Goal: Information Seeking & Learning: Learn about a topic

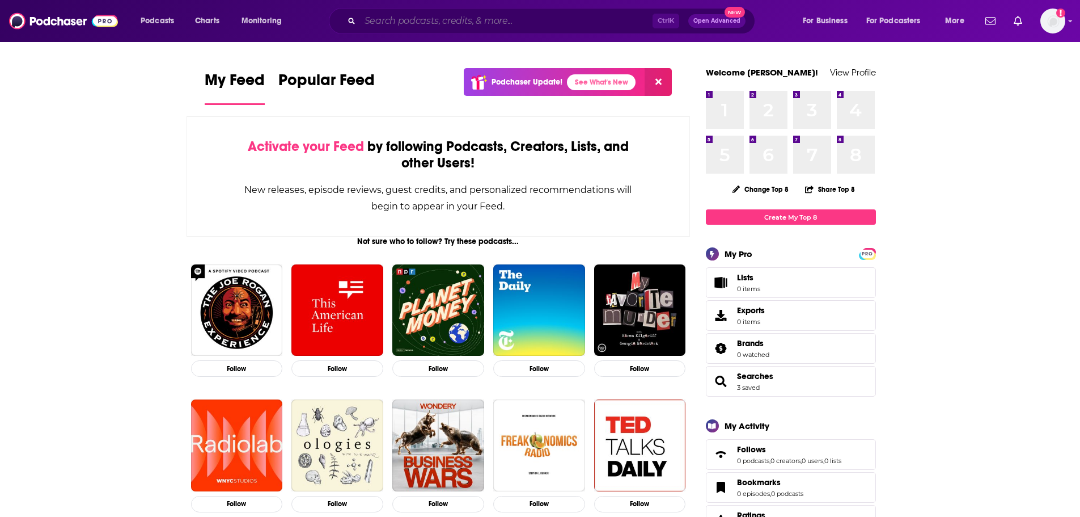
click at [428, 20] on input "Search podcasts, credits, & more..." at bounding box center [506, 21] width 293 height 18
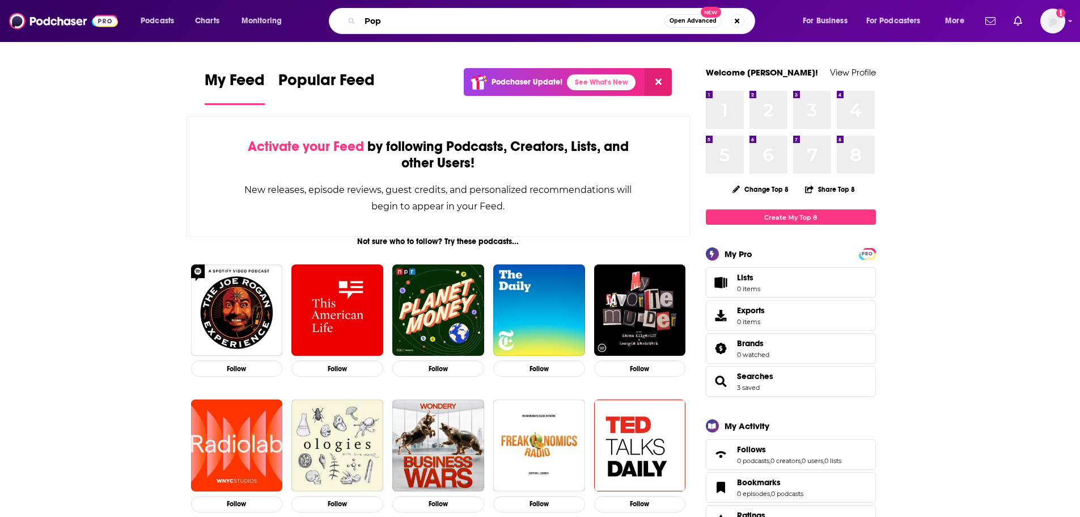
type input "Pop"
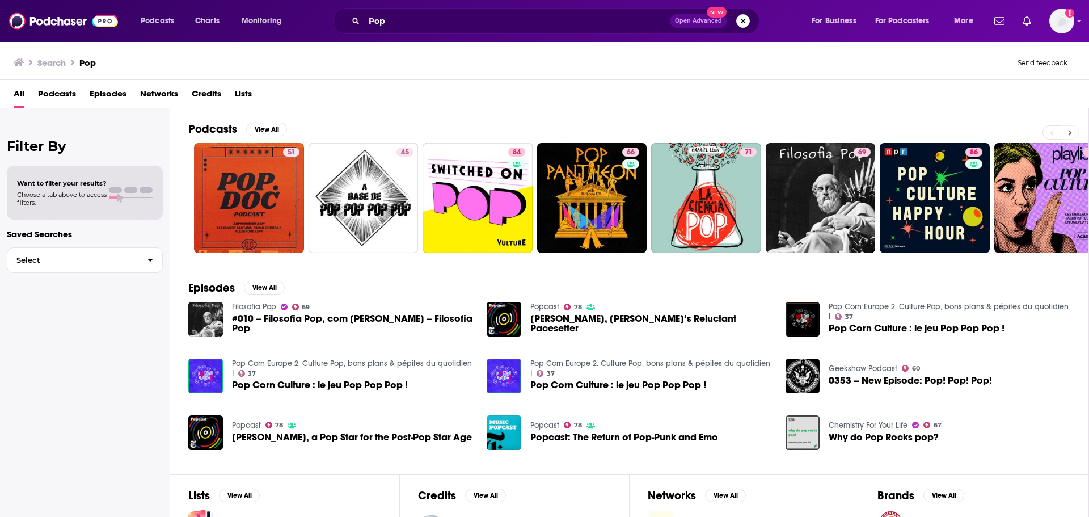
click at [1076, 137] on button at bounding box center [1070, 132] width 19 height 14
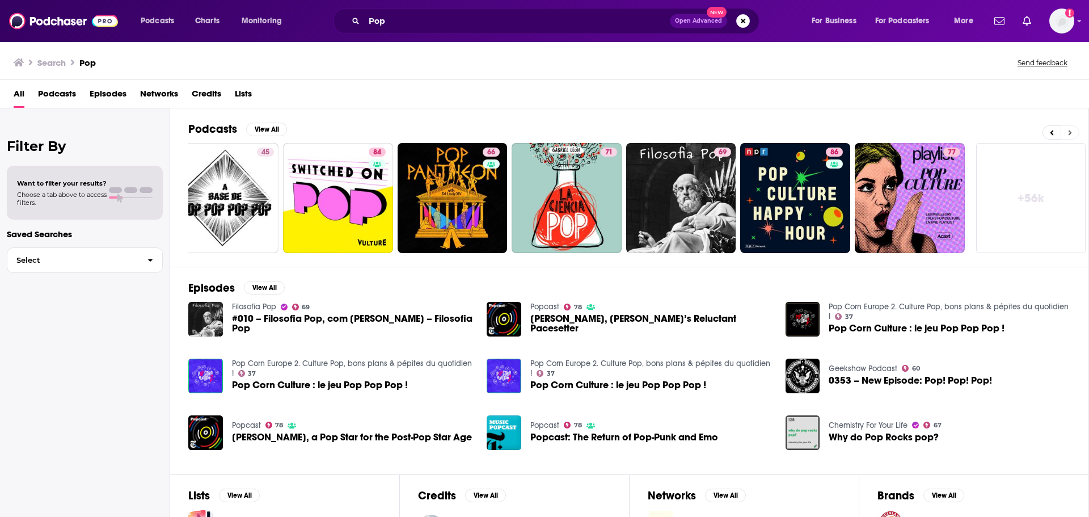
scroll to position [0, 141]
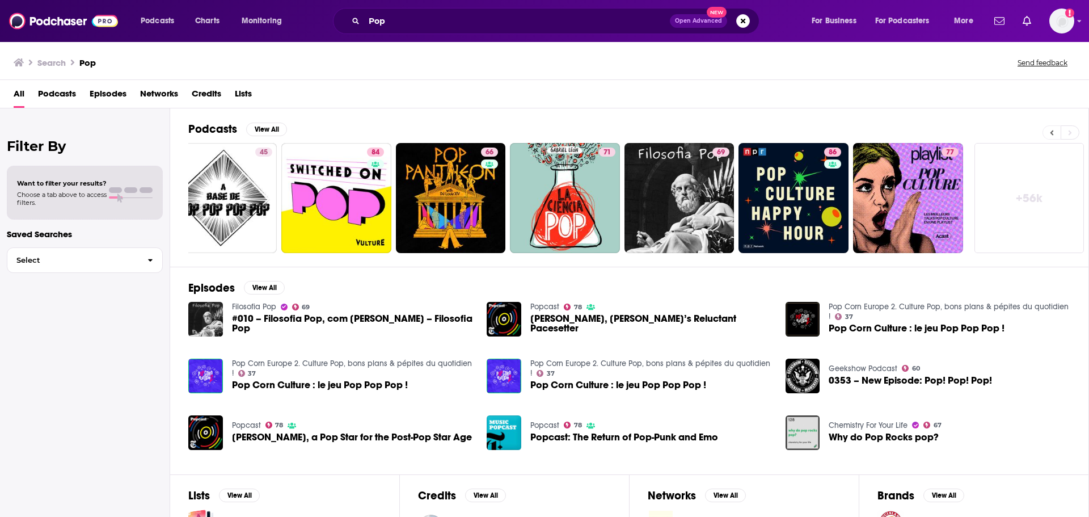
click at [1051, 129] on icon at bounding box center [1052, 133] width 4 height 8
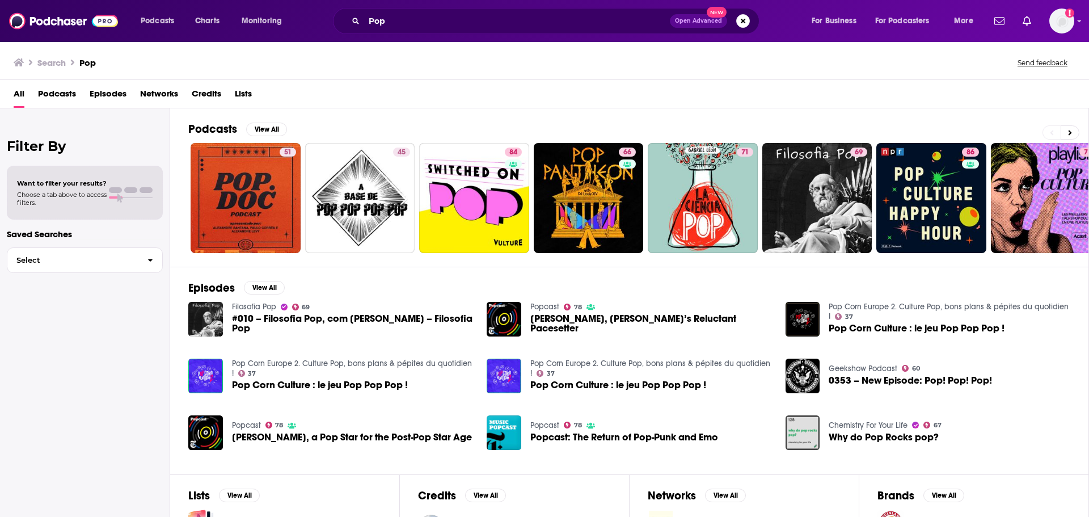
scroll to position [0, 0]
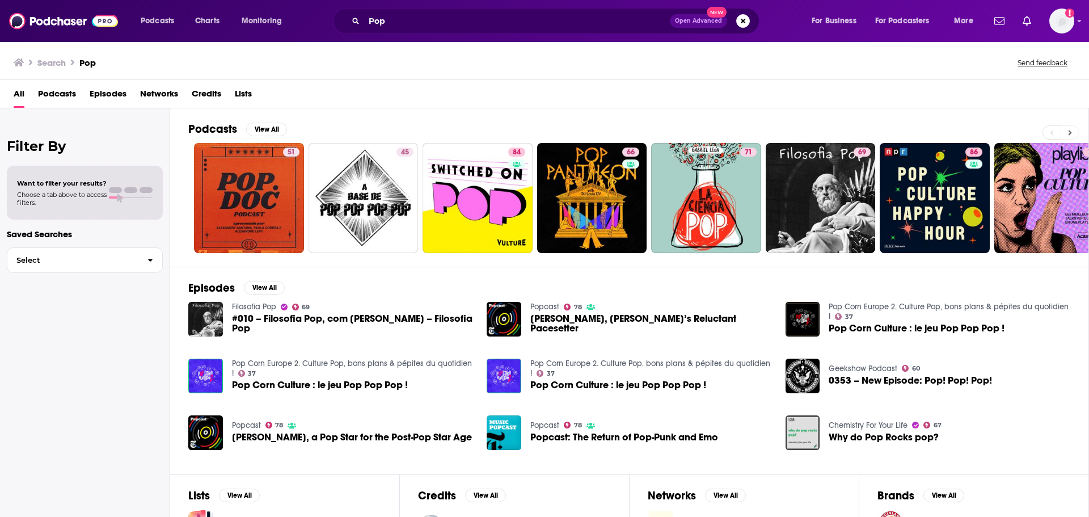
click at [1068, 129] on icon at bounding box center [1070, 133] width 4 height 8
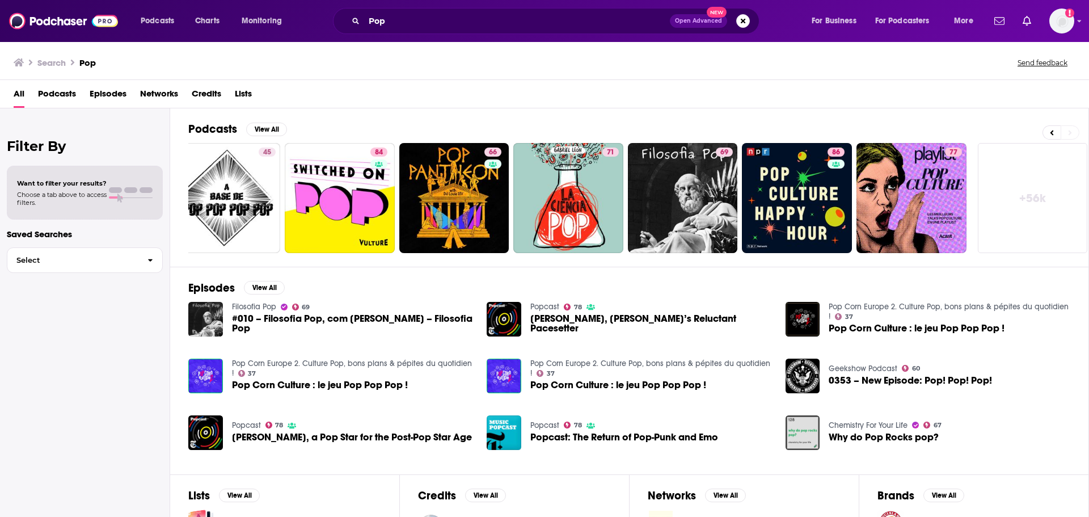
scroll to position [0, 141]
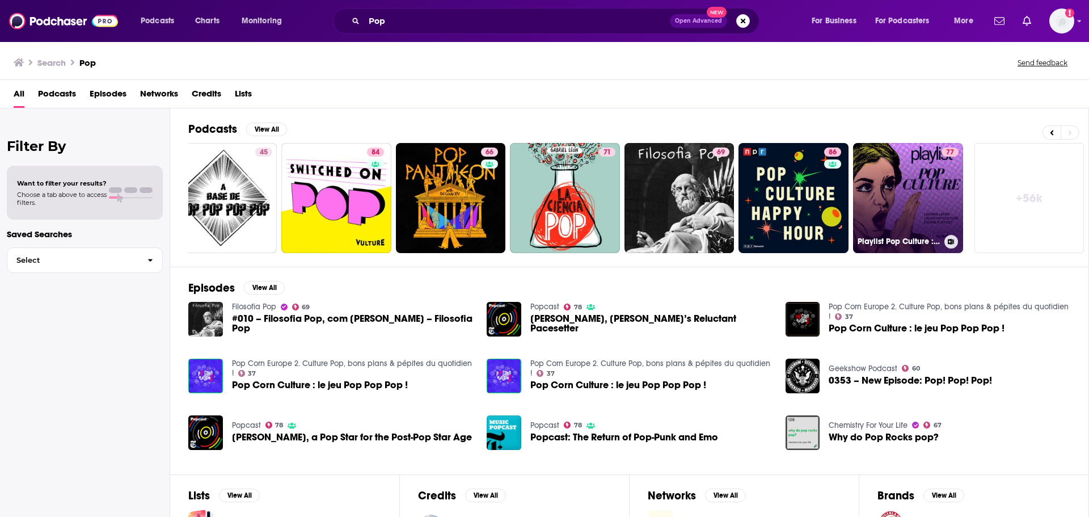
click at [944, 159] on div "77" at bounding box center [949, 190] width 17 height 87
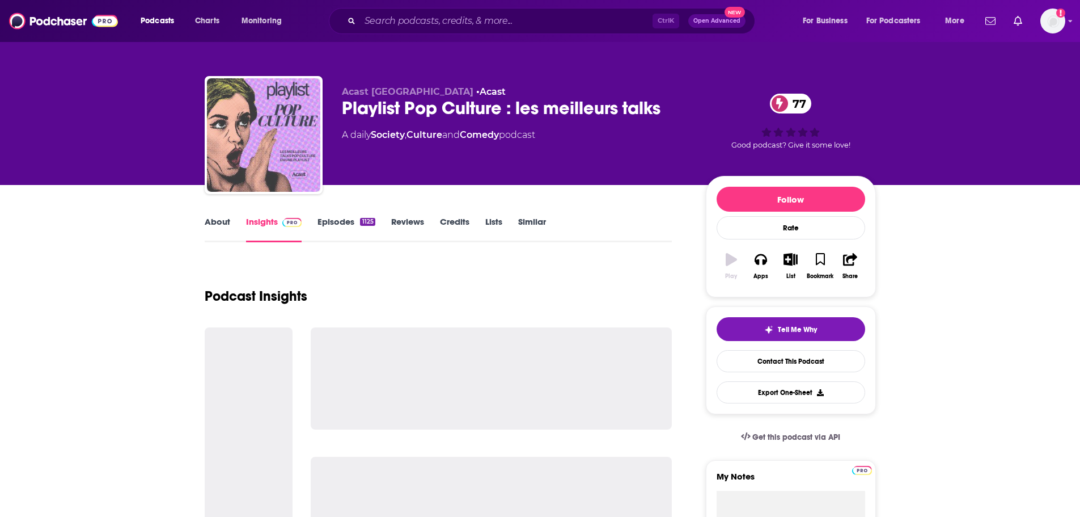
click at [320, 111] on img "Playlist Pop Culture : les meilleurs talks" at bounding box center [263, 134] width 113 height 113
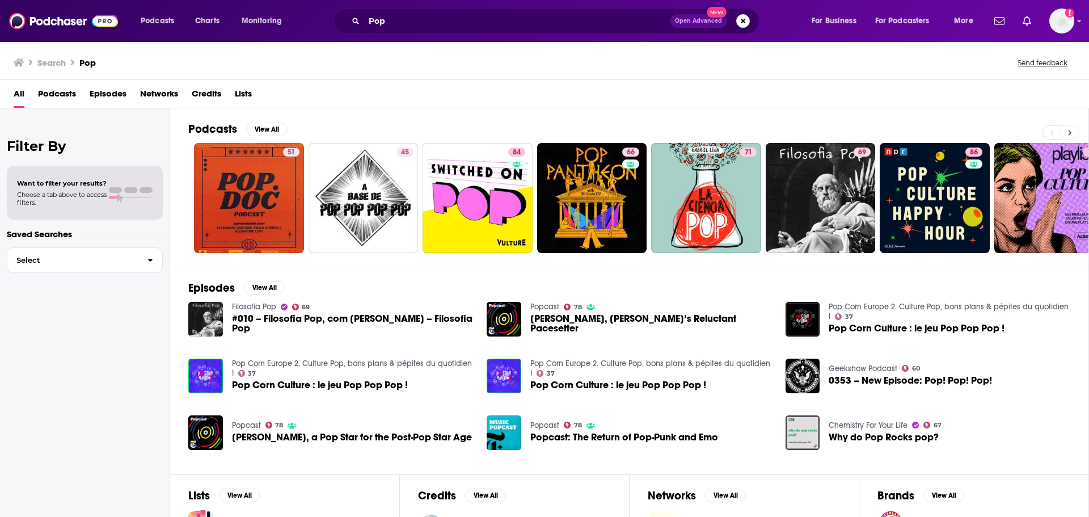
click at [1069, 130] on icon at bounding box center [1069, 132] width 3 height 5
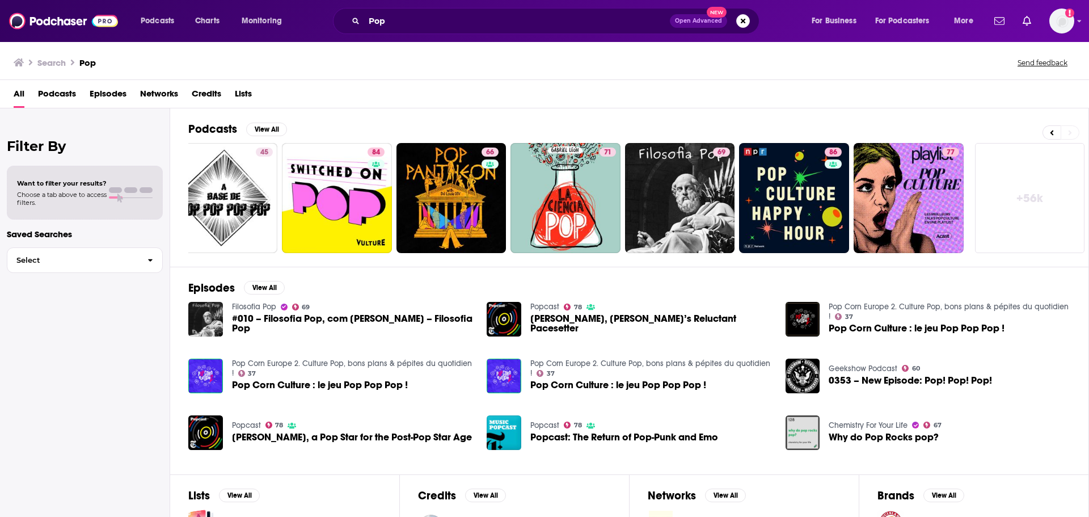
scroll to position [0, 141]
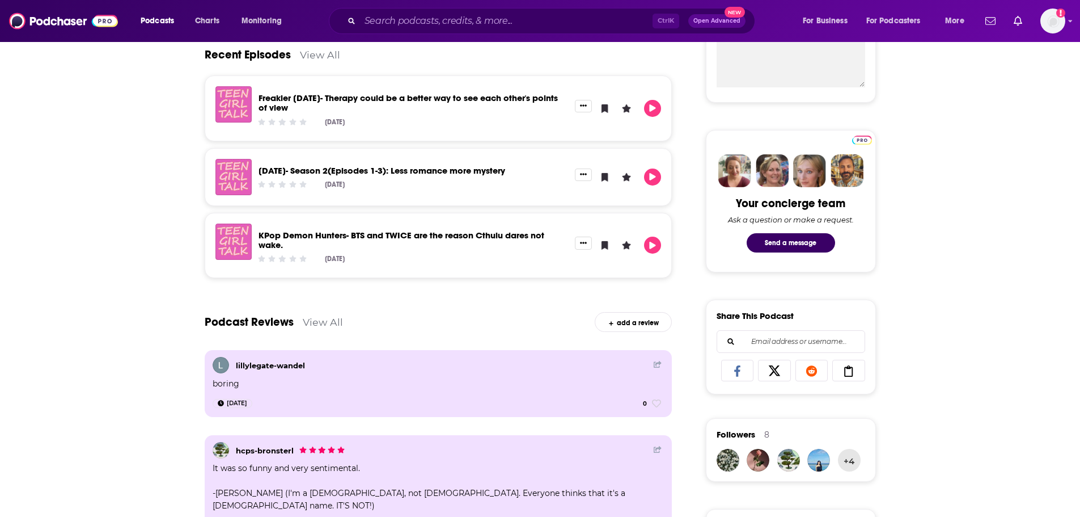
scroll to position [113, 0]
